Goal: Task Accomplishment & Management: Manage account settings

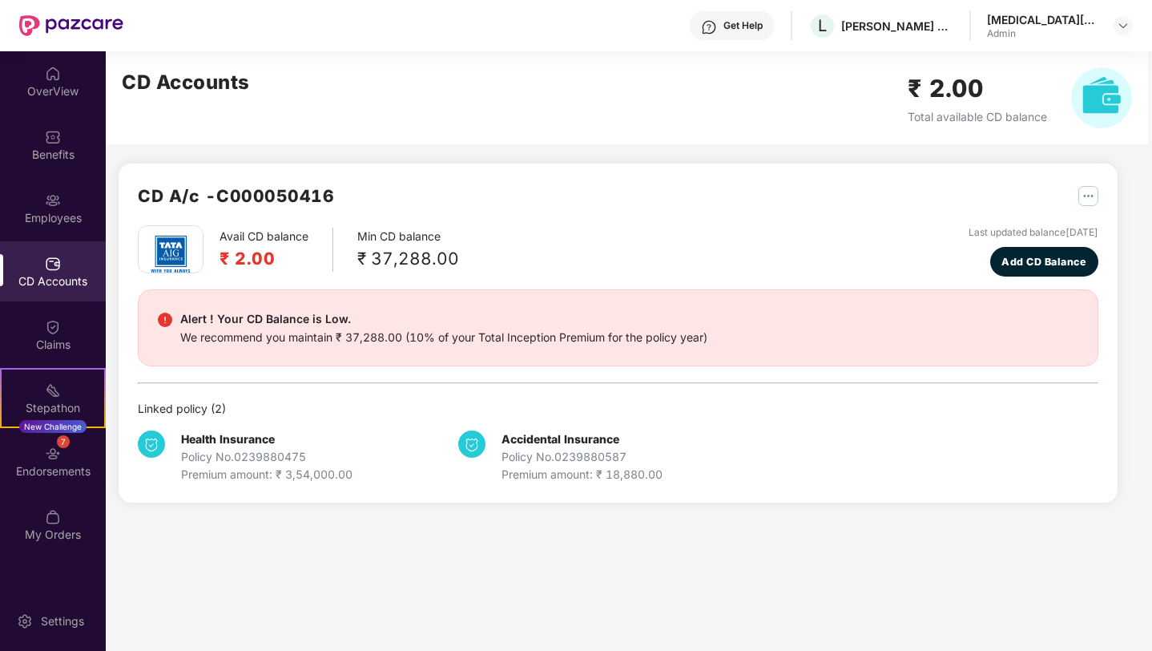
click at [55, 268] on img at bounding box center [53, 264] width 16 height 16
click at [56, 200] on img at bounding box center [53, 200] width 16 height 16
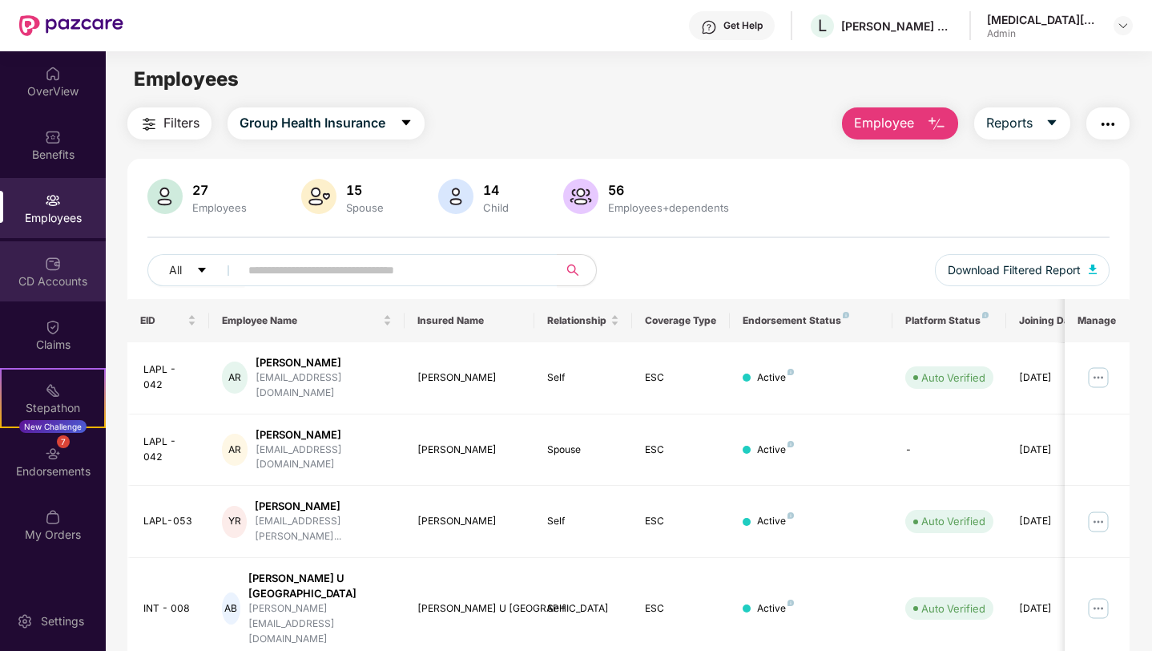
click at [58, 277] on div "CD Accounts" at bounding box center [53, 281] width 106 height 16
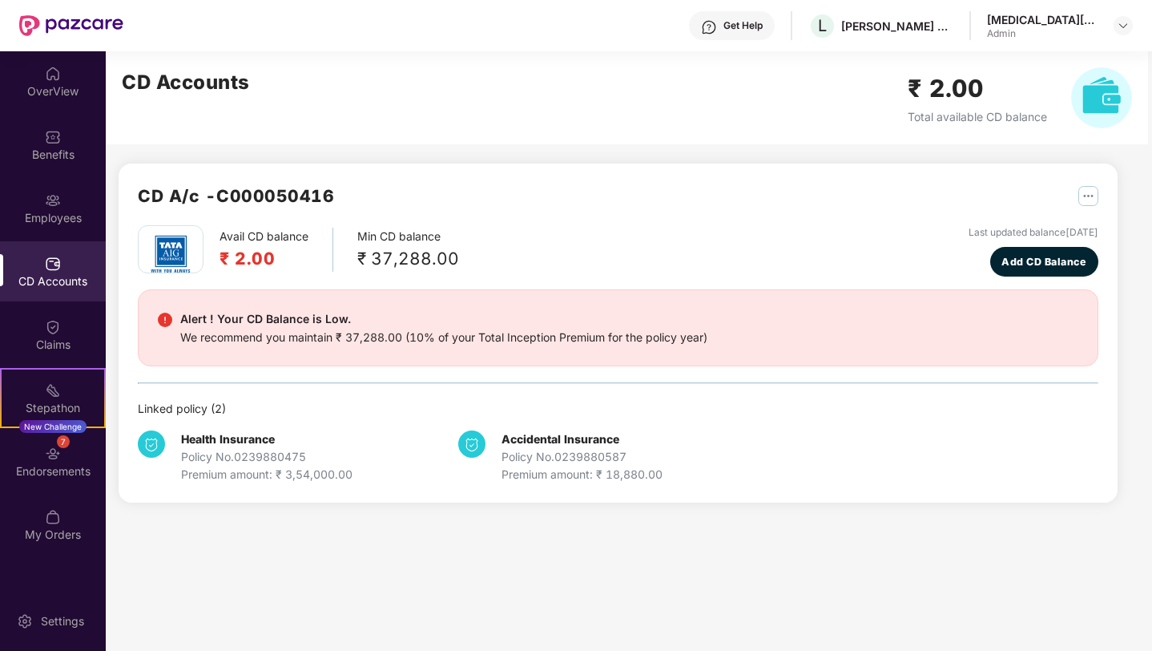
click at [1114, 18] on div at bounding box center [1123, 25] width 19 height 19
click at [1126, 29] on img at bounding box center [1123, 25] width 13 height 13
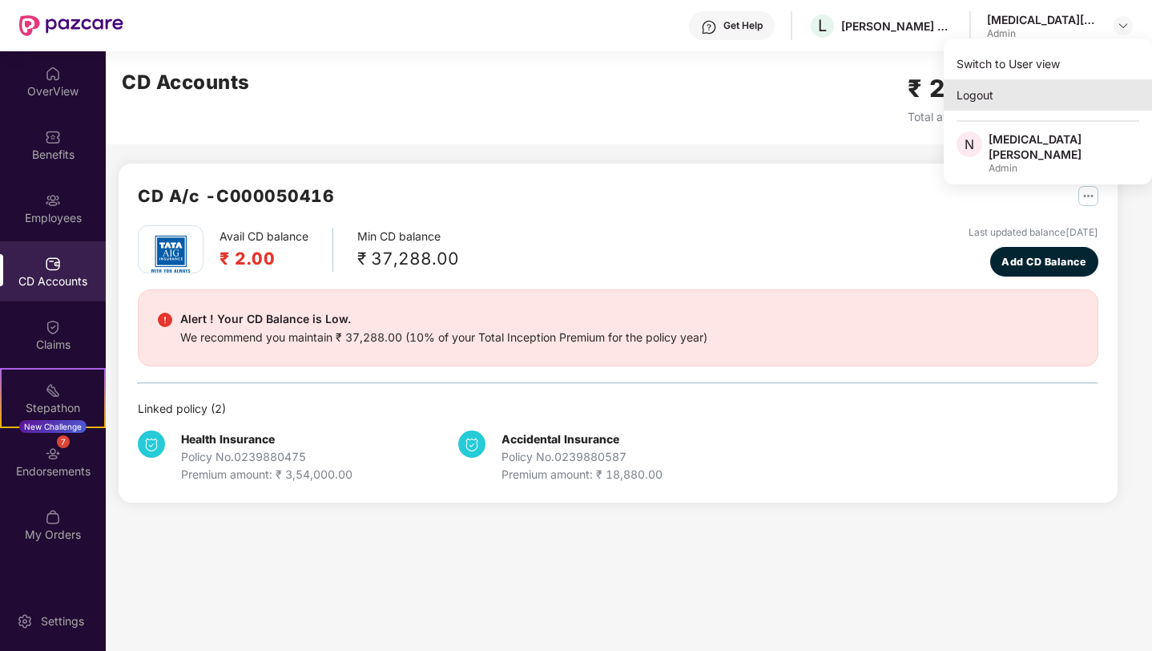
click at [985, 104] on div "Logout" at bounding box center [1048, 94] width 208 height 31
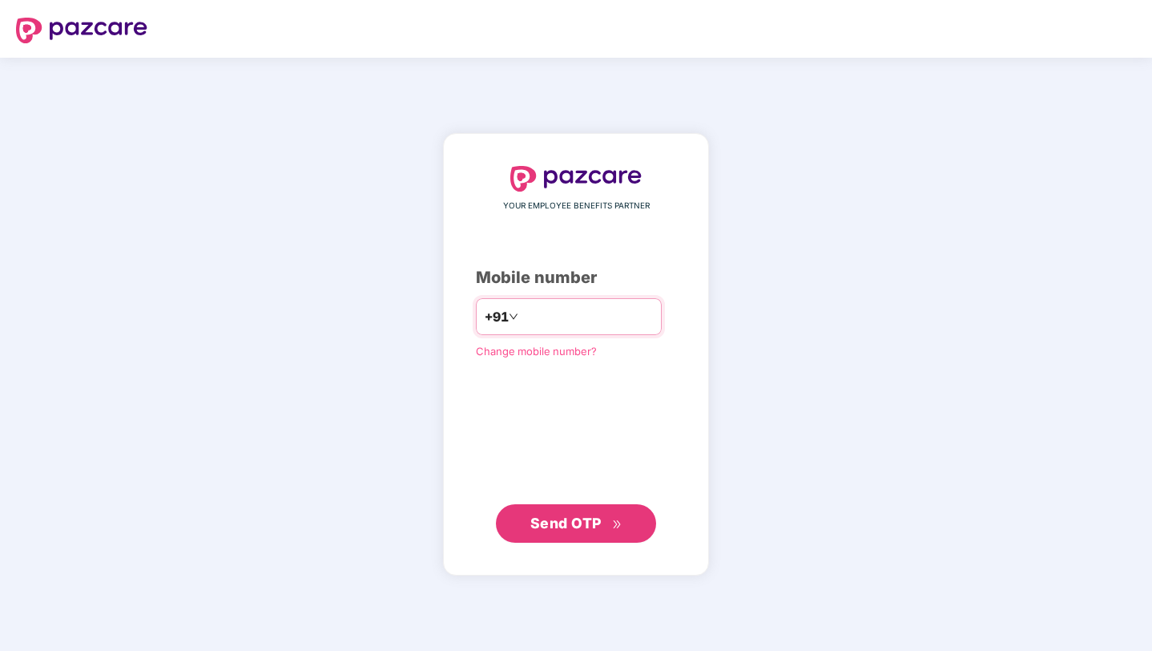
click at [559, 316] on input "number" at bounding box center [587, 317] width 131 height 26
type input "**********"
click at [569, 525] on span "Send OTP" at bounding box center [565, 522] width 71 height 17
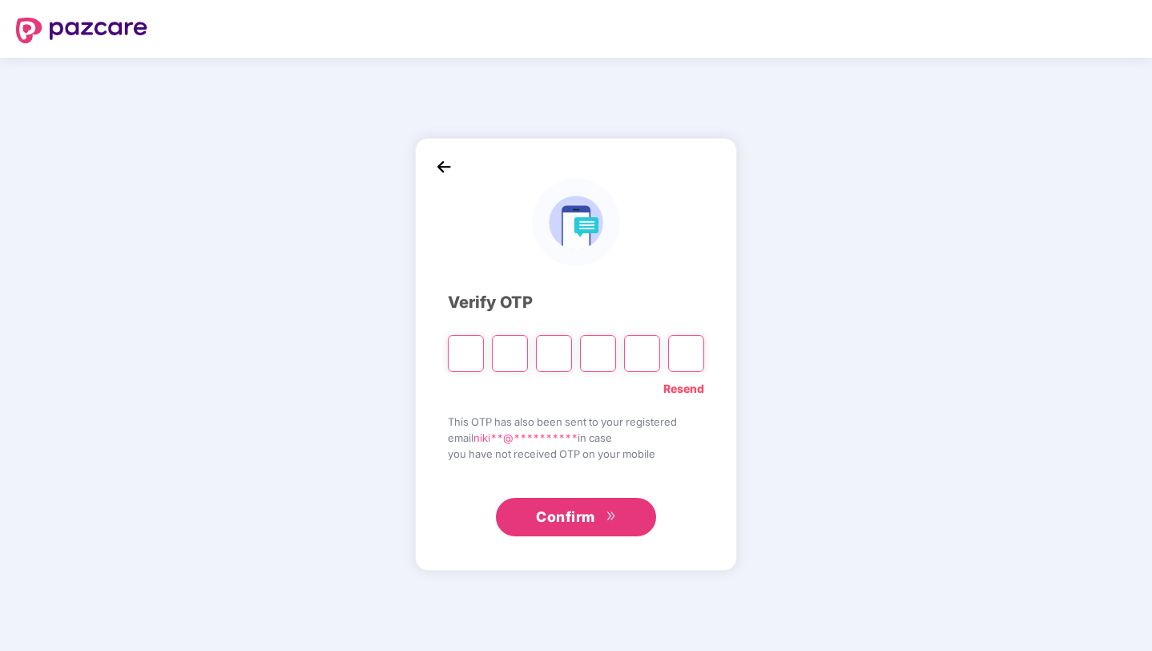
type input "*"
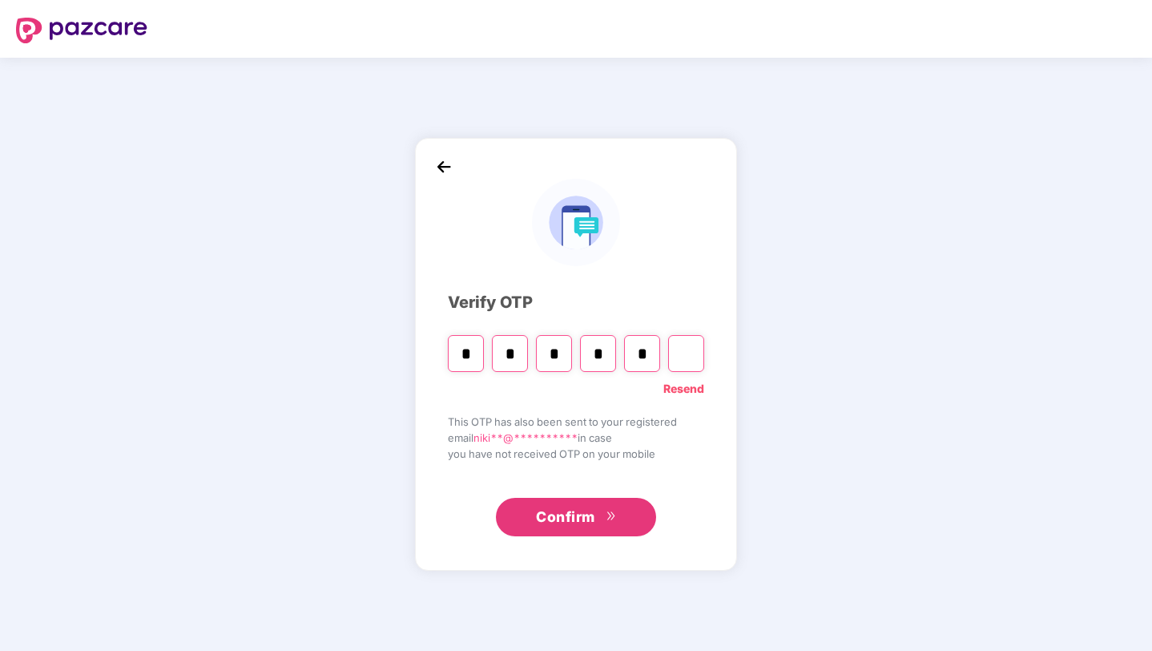
type input "*"
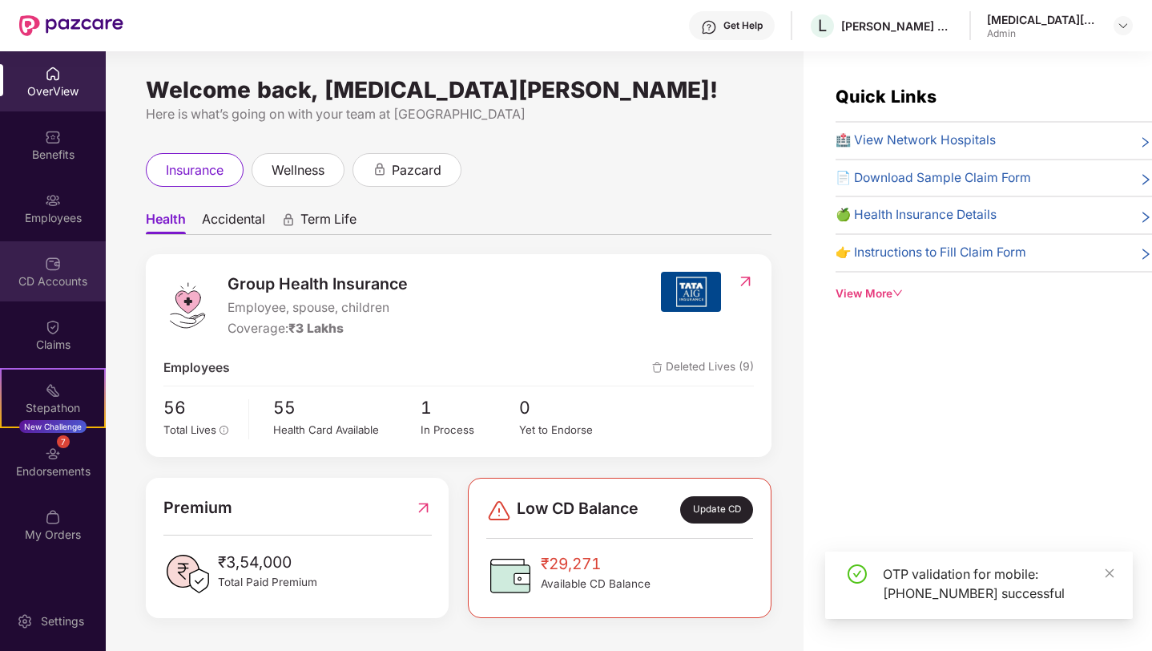
click at [54, 282] on div "CD Accounts" at bounding box center [53, 281] width 106 height 16
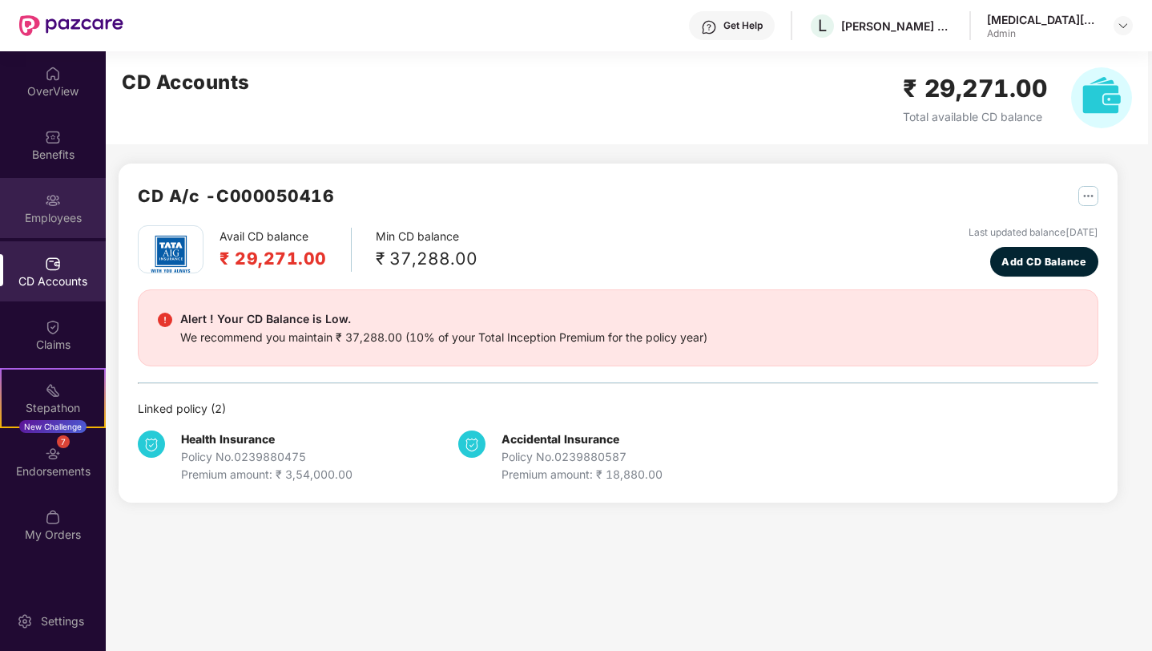
click at [58, 207] on img at bounding box center [53, 200] width 16 height 16
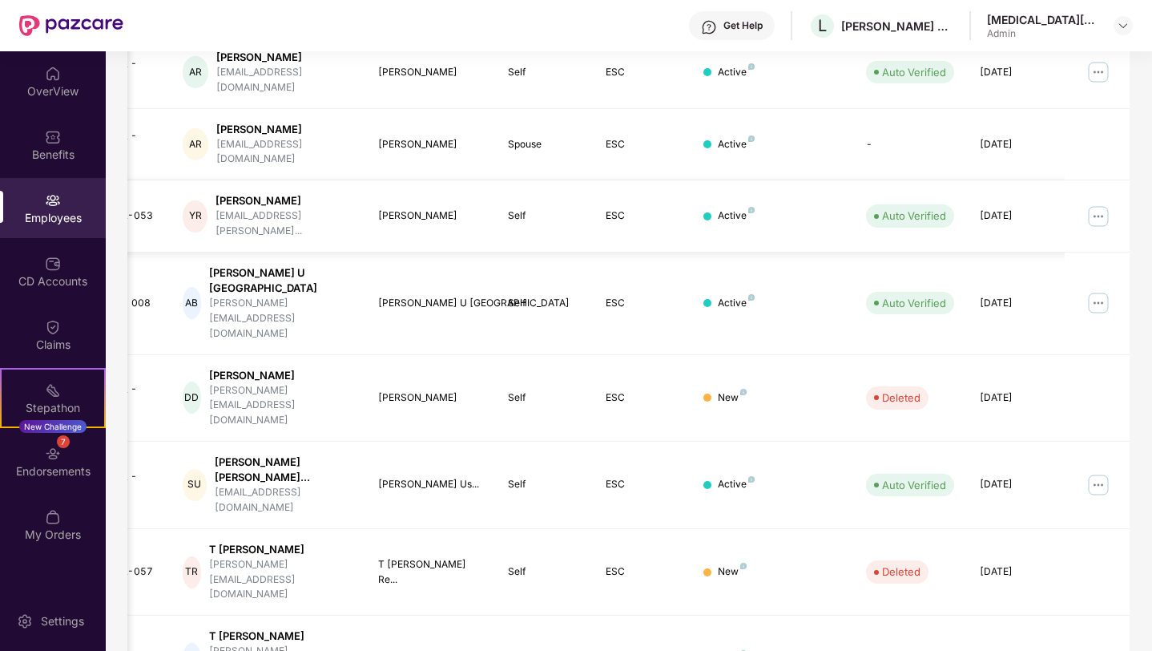
scroll to position [348, 0]
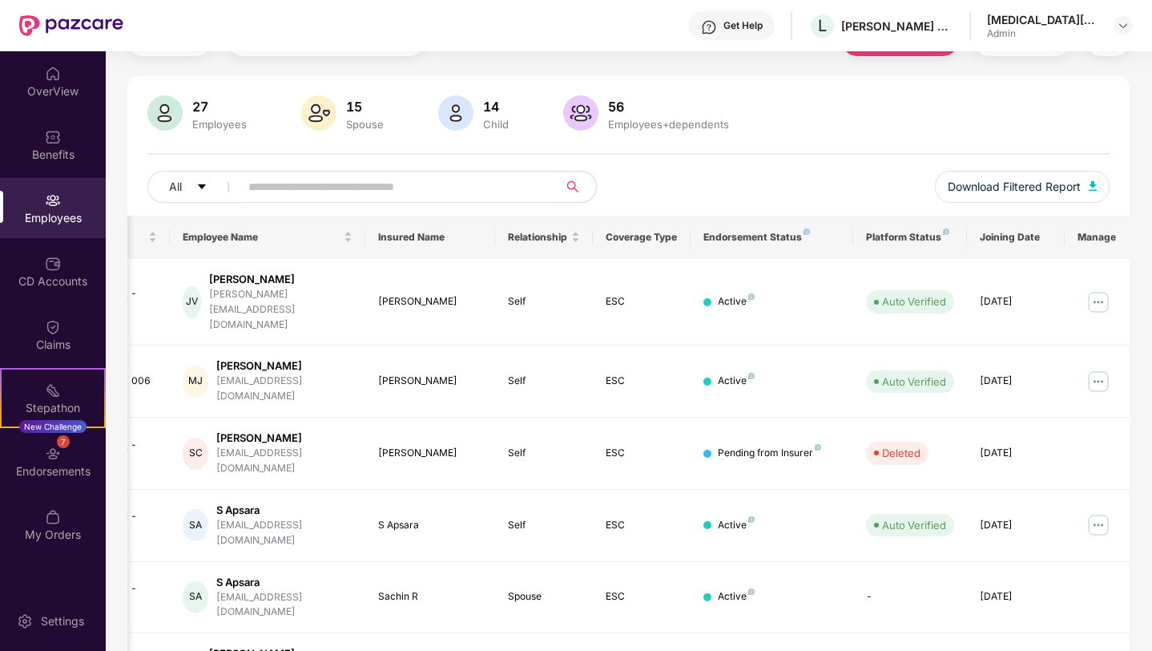
scroll to position [0, 0]
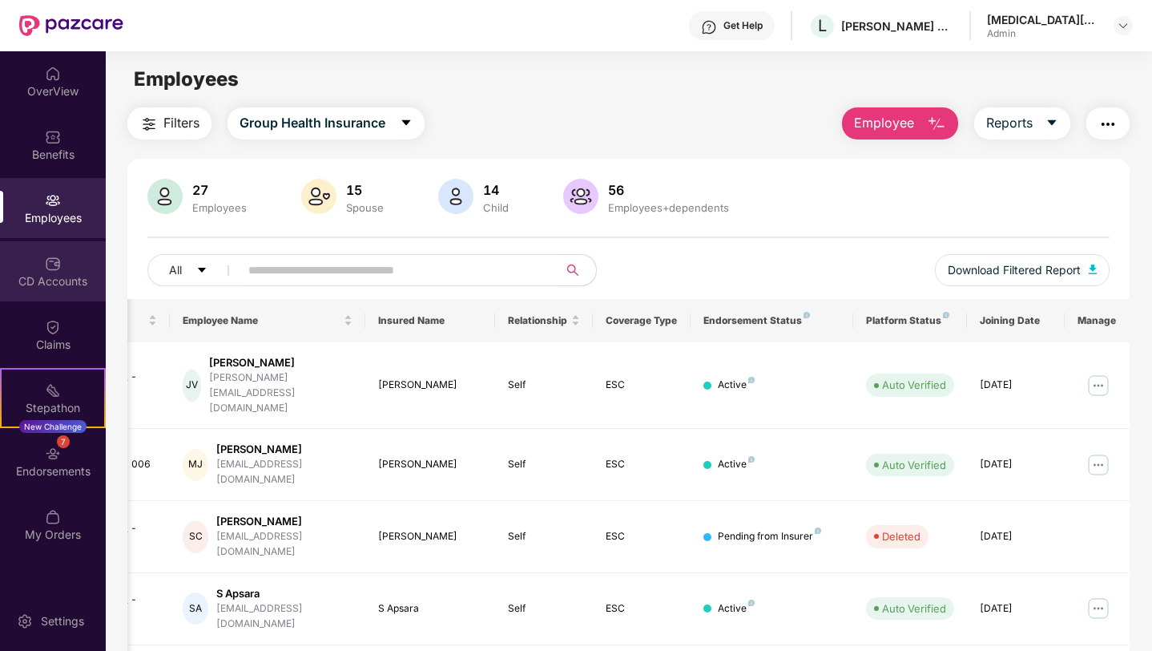
click at [71, 289] on div "CD Accounts" at bounding box center [53, 271] width 106 height 60
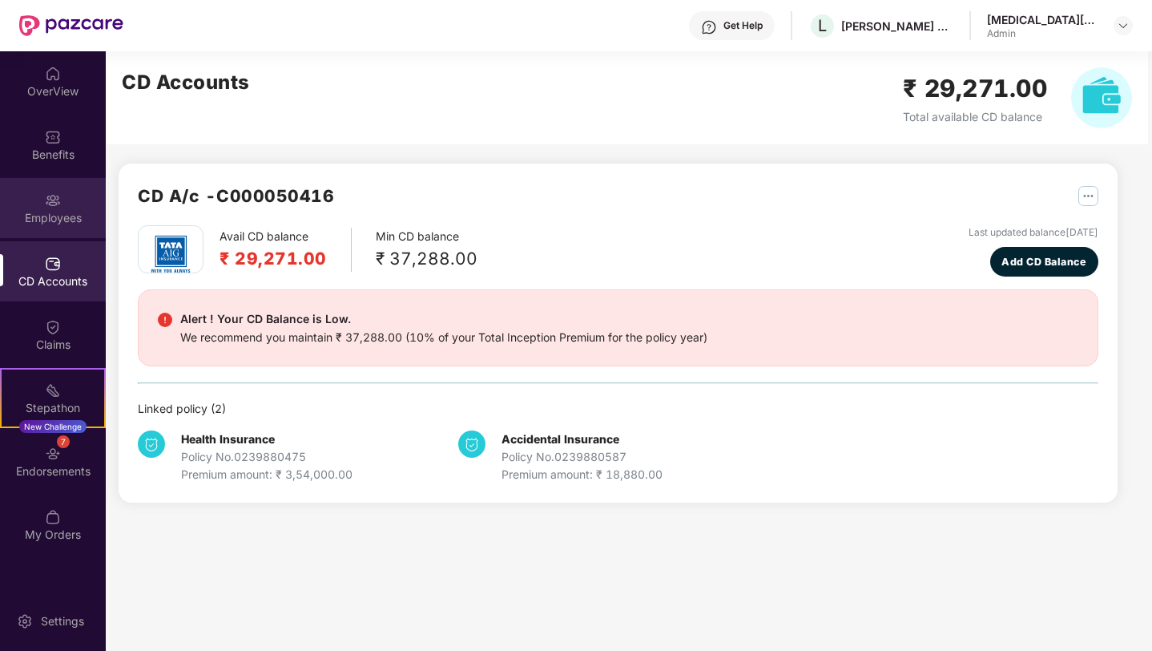
click at [74, 204] on div "Employees" at bounding box center [53, 208] width 106 height 60
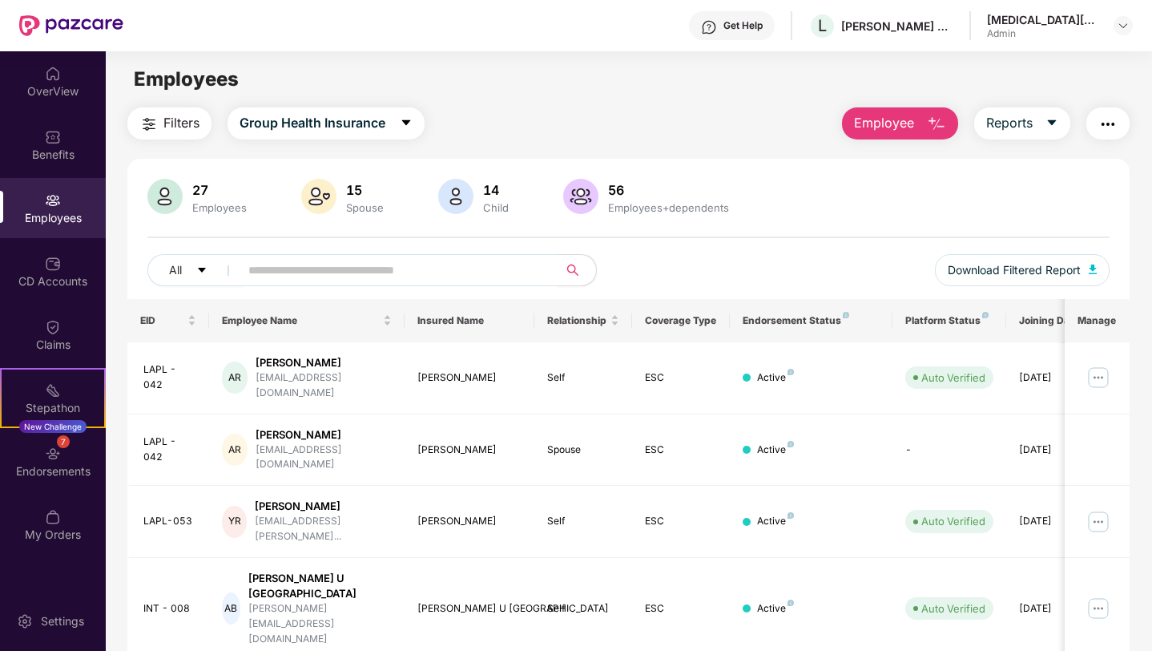
scroll to position [348, 0]
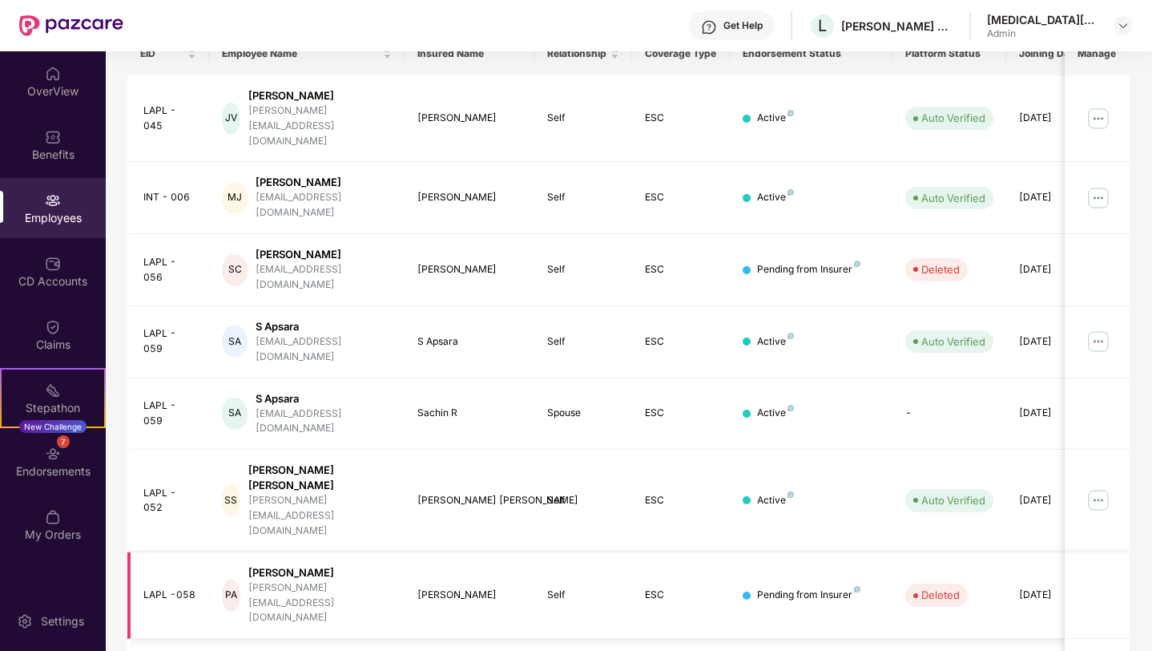
scroll to position [334, 0]
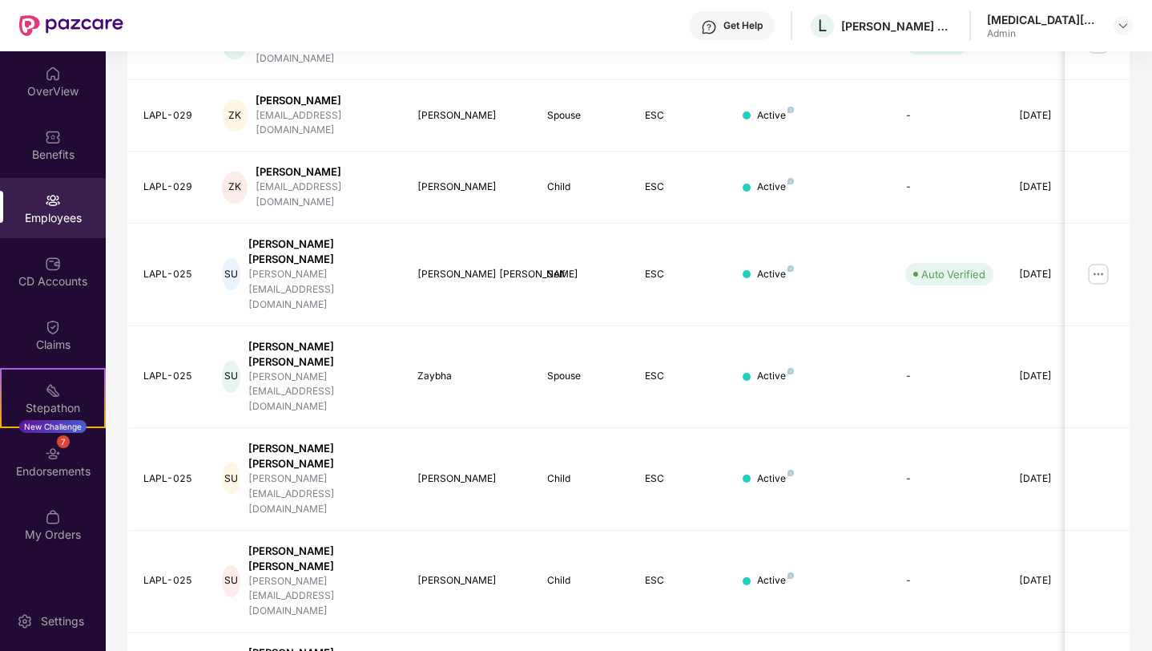
scroll to position [333, 0]
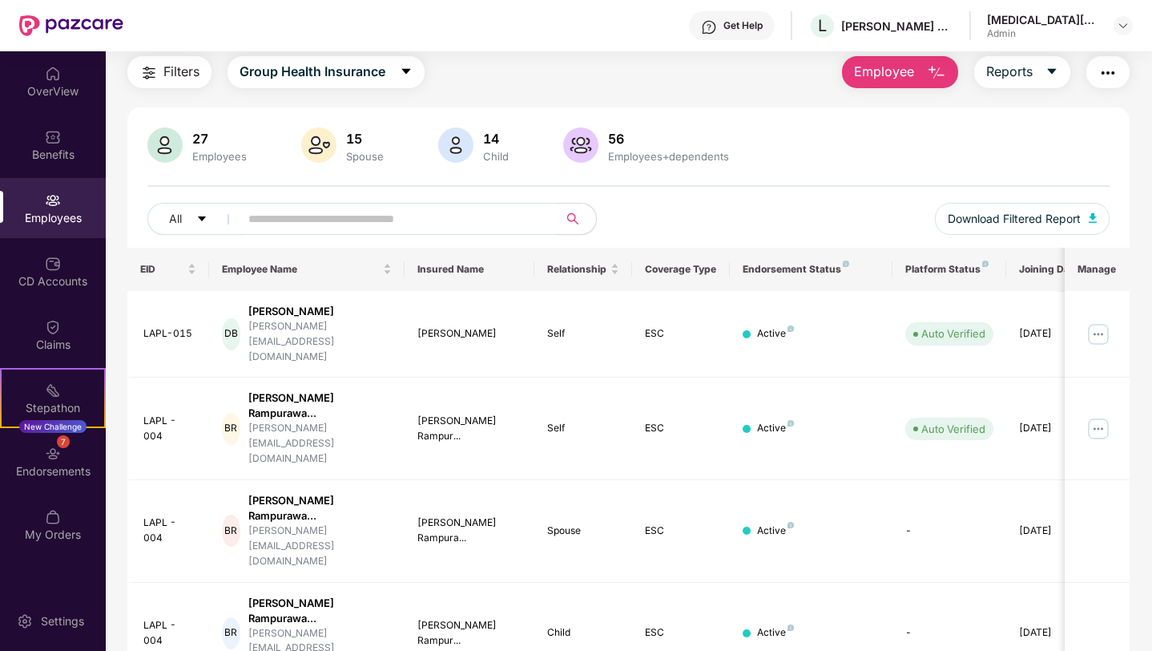
scroll to position [0, 0]
